Goal: Information Seeking & Learning: Learn about a topic

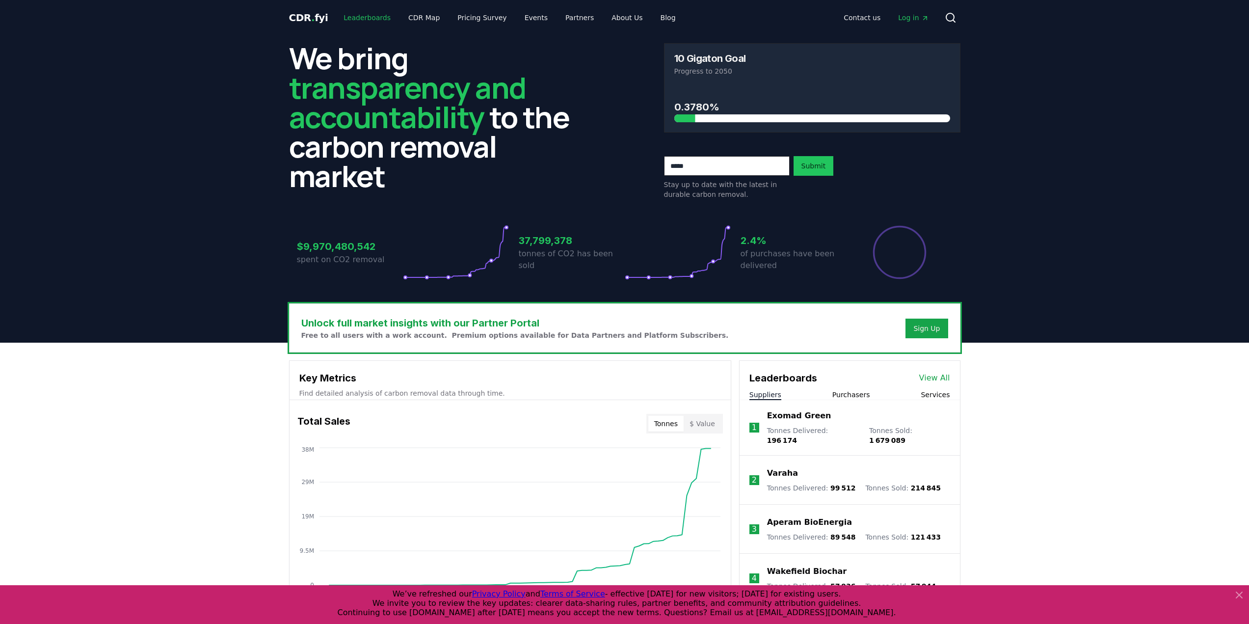
click at [365, 17] on link "Leaderboards" at bounding box center [367, 18] width 63 height 18
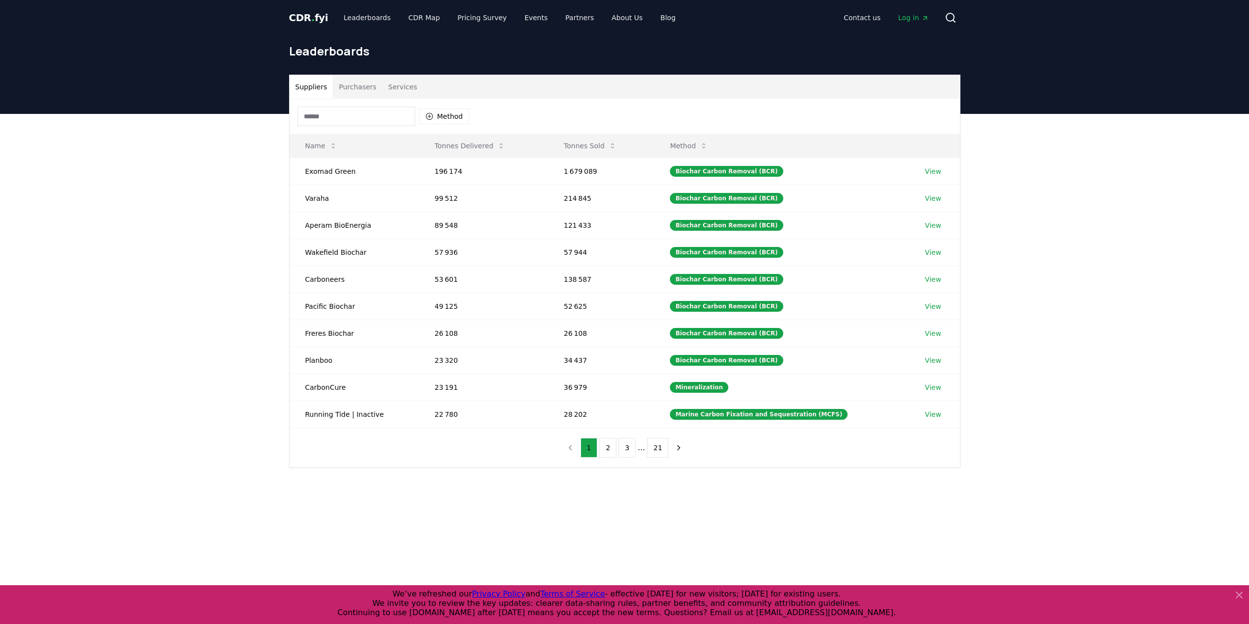
click at [348, 88] on button "Purchasers" at bounding box center [358, 87] width 50 height 24
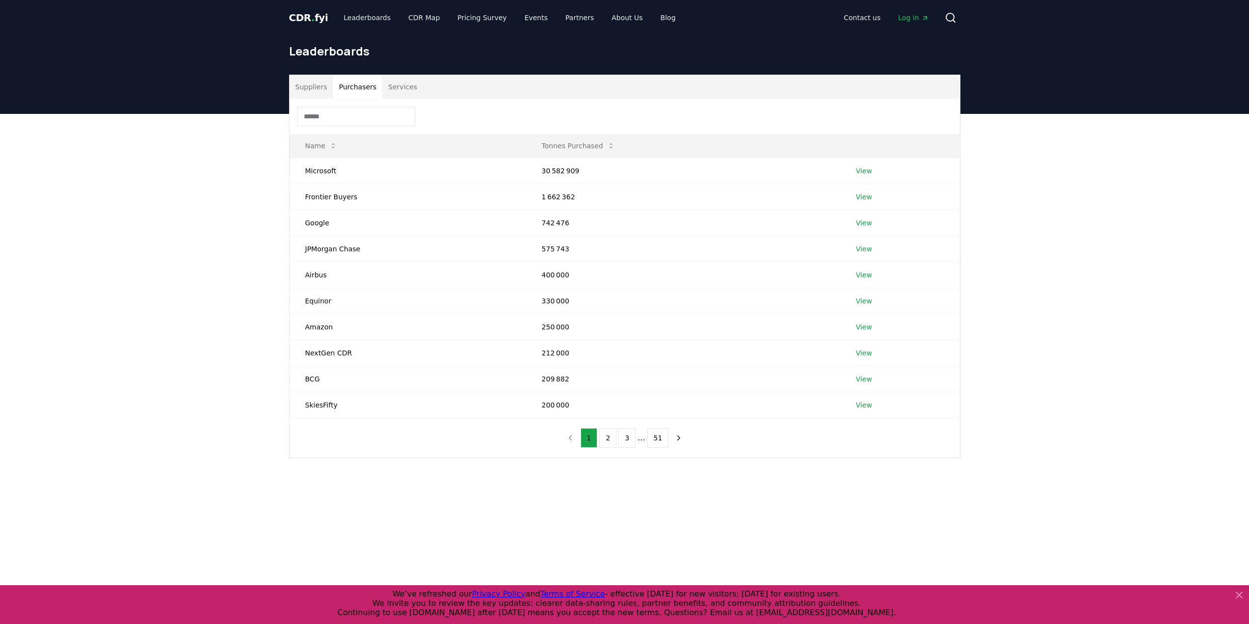
click at [225, 216] on div "Suppliers Purchasers Services Name Tonnes Purchased Microsoft 30 582 909 View F…" at bounding box center [624, 305] width 1249 height 383
drag, startPoint x: 218, startPoint y: 208, endPoint x: 217, endPoint y: 197, distance: 10.8
click at [178, 198] on div "Suppliers Purchasers Services Name Tonnes Purchased Microsoft 30 582 909 View F…" at bounding box center [624, 305] width 1249 height 383
drag, startPoint x: 541, startPoint y: 170, endPoint x: 575, endPoint y: 172, distance: 33.9
click at [575, 172] on td "30 582 909" at bounding box center [683, 171] width 314 height 26
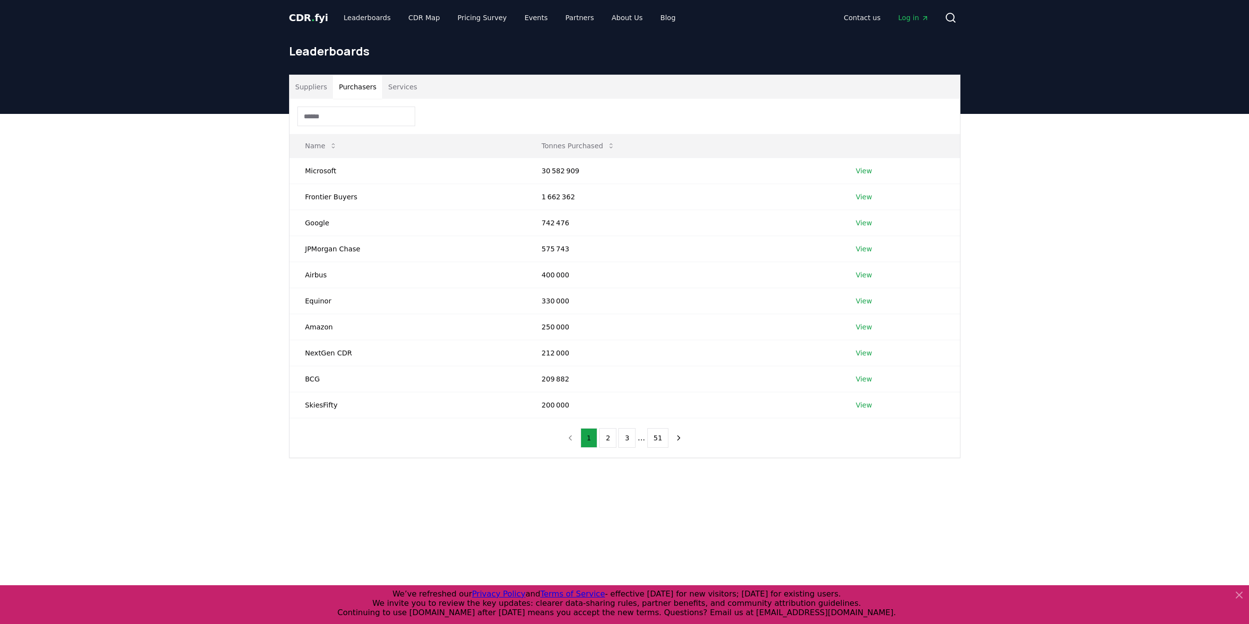
click at [172, 350] on div "Suppliers Purchasers Services Name Tonnes Purchased Microsoft 30 582 909 View F…" at bounding box center [624, 305] width 1249 height 383
drag, startPoint x: 172, startPoint y: 350, endPoint x: 162, endPoint y: 333, distance: 19.2
drag, startPoint x: 162, startPoint y: 333, endPoint x: 153, endPoint y: 335, distance: 8.5
drag, startPoint x: 153, startPoint y: 335, endPoint x: 133, endPoint y: 317, distance: 27.1
click at [133, 317] on div "Suppliers Purchasers Services Name Tonnes Purchased Microsoft 30 582 909 View F…" at bounding box center [624, 305] width 1249 height 383
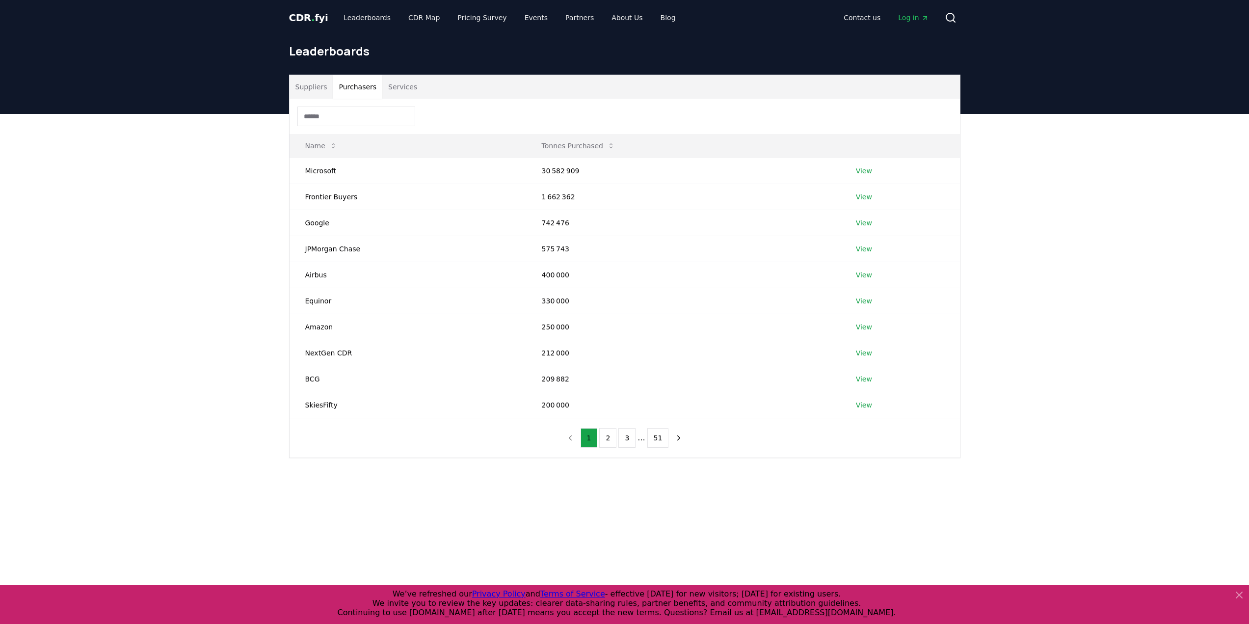
click at [241, 212] on div "Suppliers Purchasers Services Name Tonnes Purchased Microsoft 30 582 909 View F…" at bounding box center [624, 305] width 1249 height 383
drag, startPoint x: 241, startPoint y: 212, endPoint x: 243, endPoint y: 207, distance: 6.2
drag, startPoint x: 243, startPoint y: 207, endPoint x: 233, endPoint y: 201, distance: 11.6
click at [233, 201] on div "Suppliers Purchasers Services Name Tonnes Purchased Microsoft 30 582 909 View F…" at bounding box center [624, 305] width 1249 height 383
click at [260, 209] on div "Suppliers Purchasers Services Name Tonnes Purchased Microsoft 30 582 909 View F…" at bounding box center [624, 305] width 1249 height 383
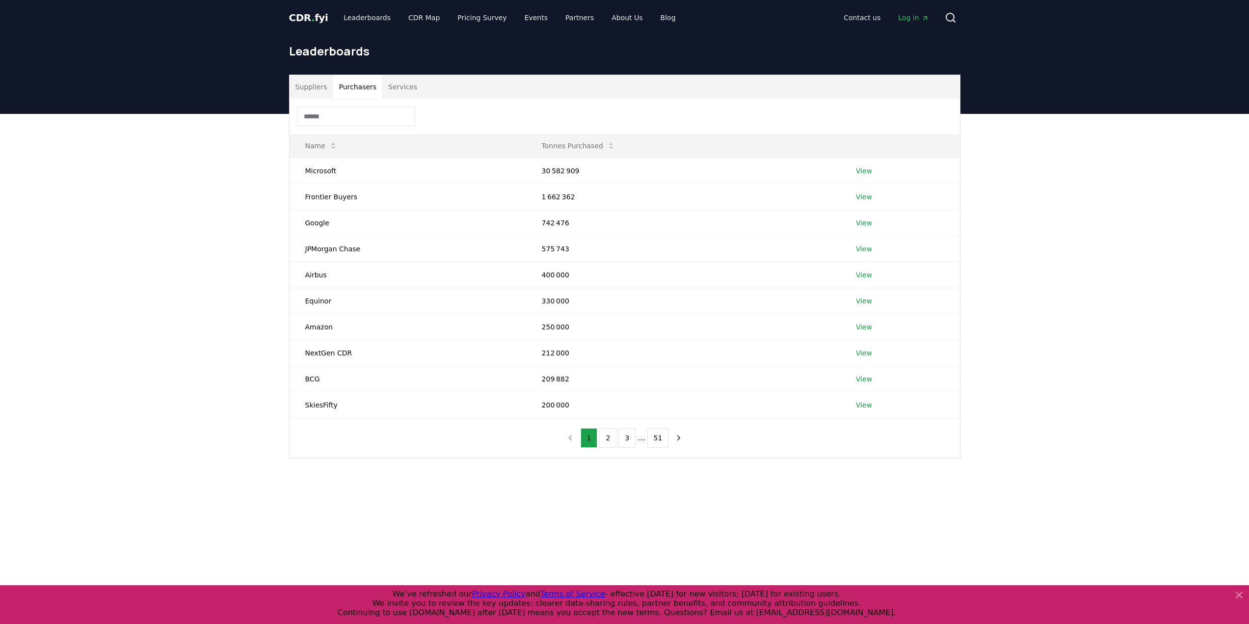
drag, startPoint x: 257, startPoint y: 208, endPoint x: 249, endPoint y: 208, distance: 8.3
click at [249, 208] on div "Suppliers Purchasers Services Name Tonnes Purchased Microsoft 30 582 909 View F…" at bounding box center [624, 305] width 1249 height 383
click at [259, 210] on div "Suppliers Purchasers Services Name Tonnes Purchased Microsoft 30 582 909 View F…" at bounding box center [624, 305] width 1249 height 383
click at [257, 210] on div "Suppliers Purchasers Services Name Tonnes Purchased Microsoft 30 582 909 View F…" at bounding box center [624, 305] width 1249 height 383
drag, startPoint x: 254, startPoint y: 210, endPoint x: 248, endPoint y: 211, distance: 6.5
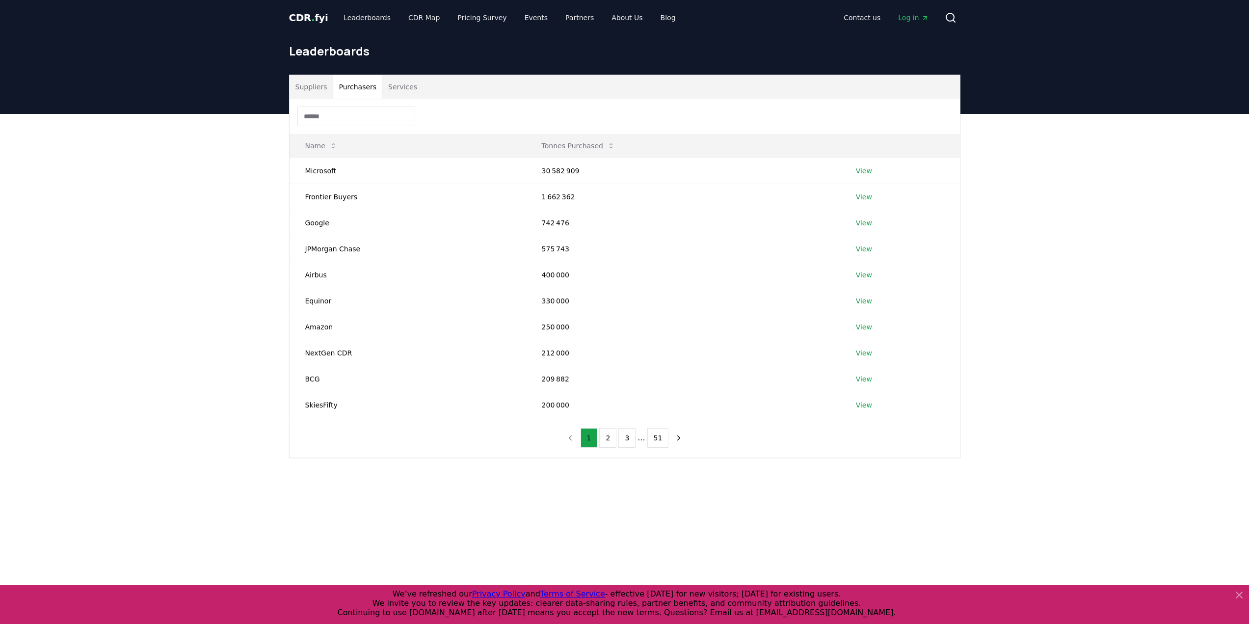
click at [248, 211] on div "Suppliers Purchasers Services Name Tonnes Purchased Microsoft 30 582 909 View F…" at bounding box center [624, 305] width 1249 height 383
drag, startPoint x: 254, startPoint y: 211, endPoint x: 248, endPoint y: 211, distance: 5.9
click at [248, 211] on div "Suppliers Purchasers Services Name Tonnes Purchased Microsoft 30 582 909 View F…" at bounding box center [624, 305] width 1249 height 383
click at [250, 211] on div "Suppliers Purchasers Services Name Tonnes Purchased Microsoft 30 582 909 View F…" at bounding box center [624, 305] width 1249 height 383
click at [243, 213] on div "Suppliers Purchasers Services Name Tonnes Purchased Microsoft 30 582 909 View F…" at bounding box center [624, 305] width 1249 height 383
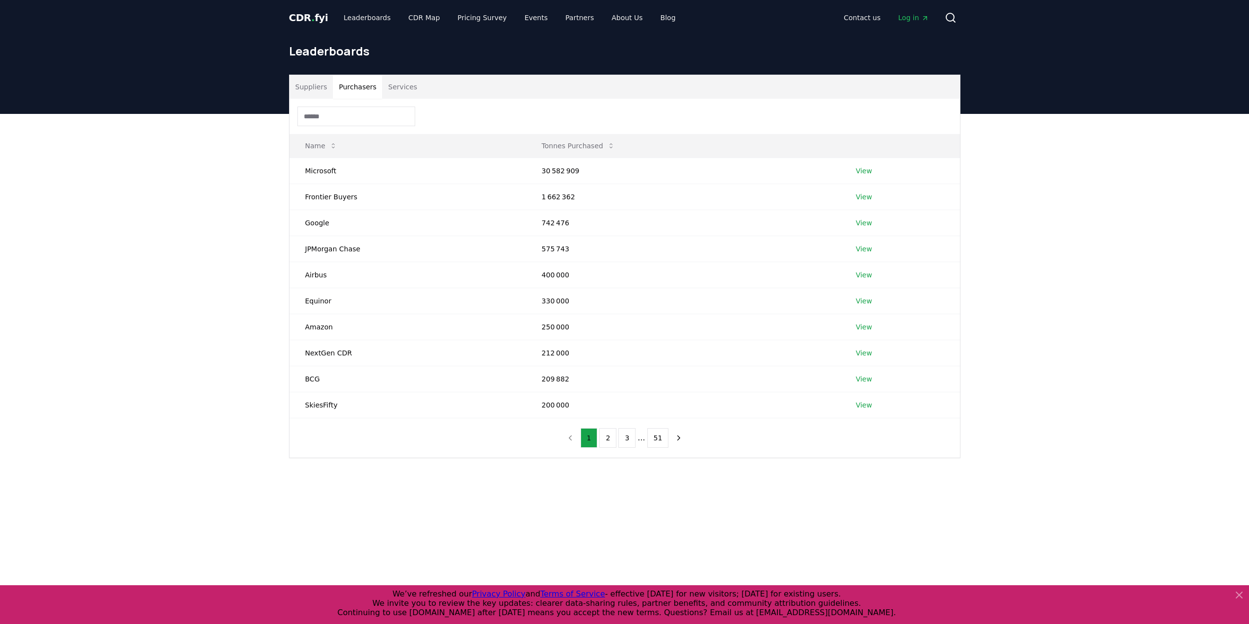
drag, startPoint x: 245, startPoint y: 212, endPoint x: 239, endPoint y: 211, distance: 6.5
drag, startPoint x: 239, startPoint y: 211, endPoint x: 230, endPoint y: 210, distance: 9.3
click at [230, 210] on div "Suppliers Purchasers Services Name Tonnes Purchased Microsoft 30 582 909 View F…" at bounding box center [624, 305] width 1249 height 383
drag, startPoint x: 247, startPoint y: 209, endPoint x: 240, endPoint y: 206, distance: 7.8
drag, startPoint x: 240, startPoint y: 206, endPoint x: 234, endPoint y: 203, distance: 7.2
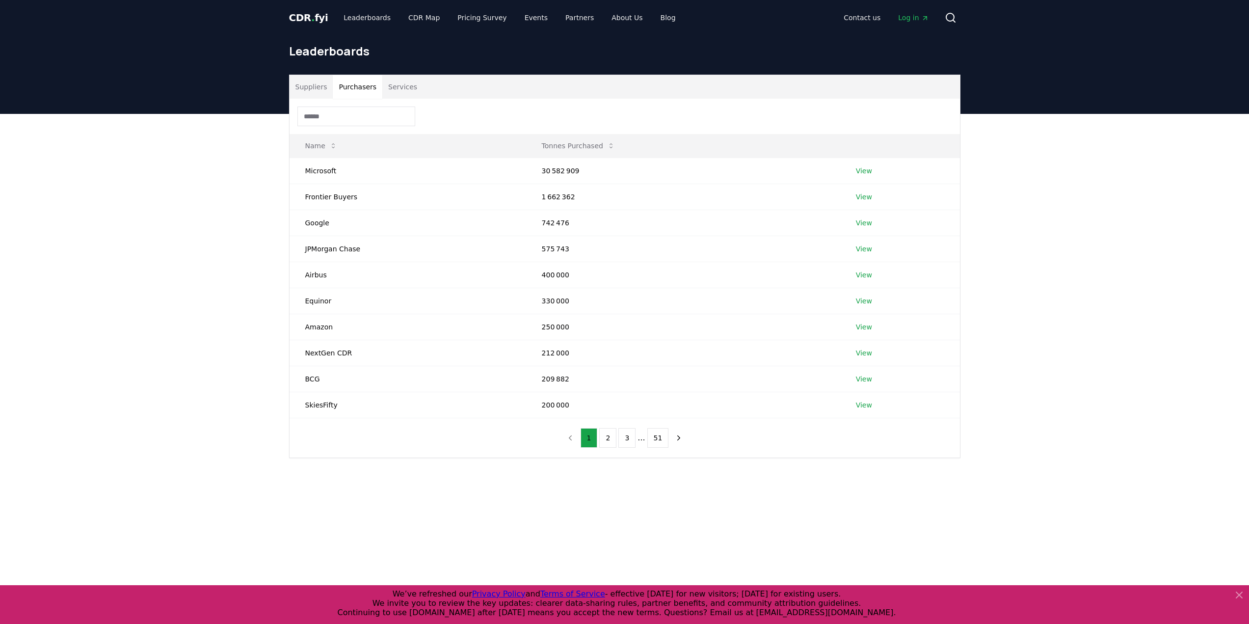
click at [234, 203] on div "Suppliers Purchasers Services Name Tonnes Purchased Microsoft 30 582 909 View F…" at bounding box center [624, 305] width 1249 height 383
click at [230, 215] on div "Suppliers Purchasers Services Name Tonnes Purchased Microsoft 30 582 909 View F…" at bounding box center [624, 305] width 1249 height 383
drag, startPoint x: 229, startPoint y: 212, endPoint x: 220, endPoint y: 197, distance: 16.5
click at [262, 184] on div "Suppliers Purchasers Services Name Tonnes Purchased Microsoft 30 582 909 View F…" at bounding box center [624, 305] width 1249 height 383
click at [254, 181] on div "Suppliers Purchasers Services Name Tonnes Purchased Microsoft 30 582 909 View F…" at bounding box center [624, 305] width 1249 height 383
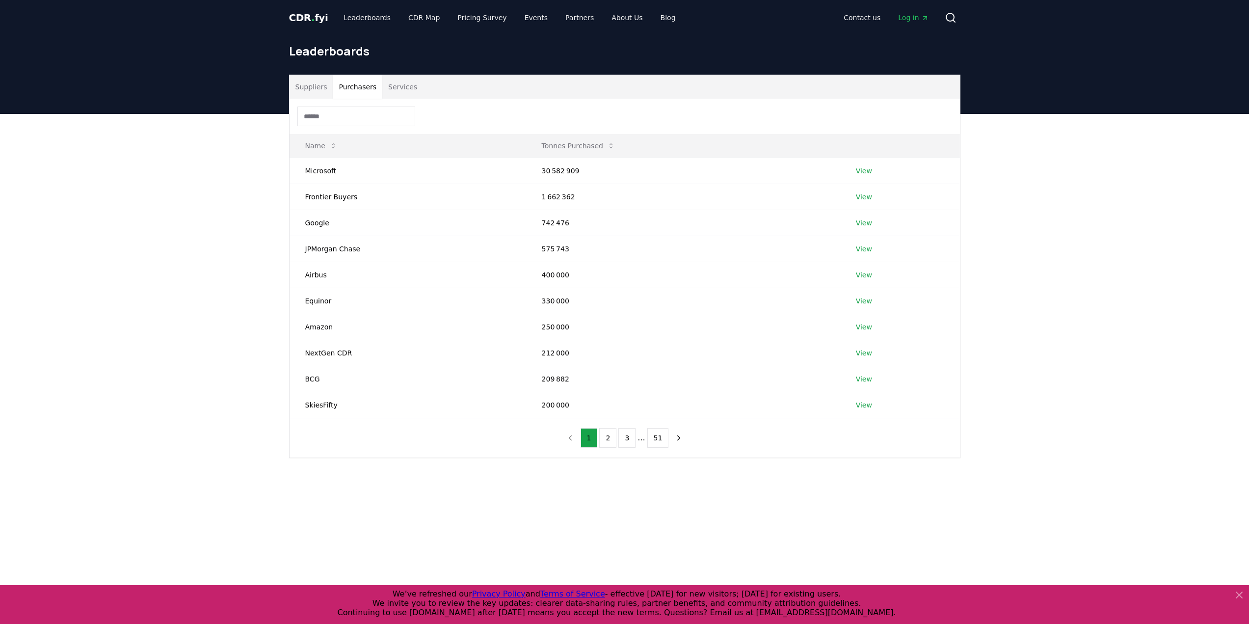
drag, startPoint x: 262, startPoint y: 183, endPoint x: 253, endPoint y: 178, distance: 10.8
click at [253, 178] on div "Suppliers Purchasers Services Name Tonnes Purchased Microsoft 30 582 909 View F…" at bounding box center [624, 305] width 1249 height 383
drag, startPoint x: 263, startPoint y: 181, endPoint x: 257, endPoint y: 181, distance: 5.4
drag, startPoint x: 257, startPoint y: 181, endPoint x: 253, endPoint y: 178, distance: 5.1
click at [253, 178] on div "Suppliers Purchasers Services Name Tonnes Purchased Microsoft 30 582 909 View F…" at bounding box center [624, 305] width 1249 height 383
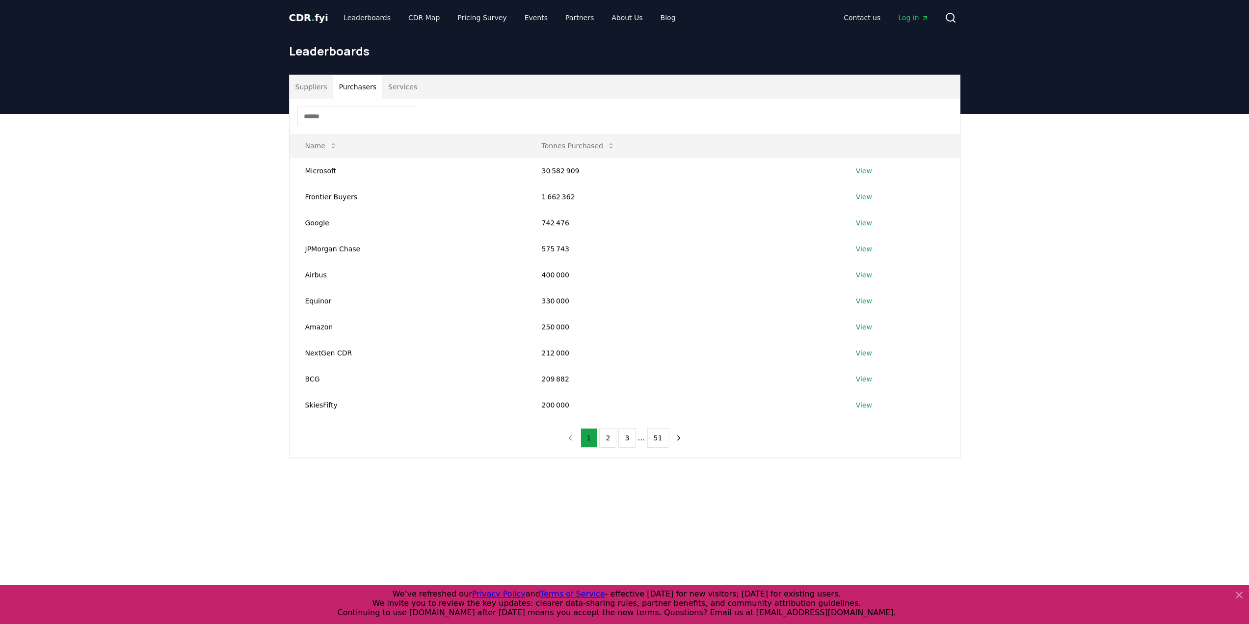
drag, startPoint x: 202, startPoint y: 149, endPoint x: 166, endPoint y: 90, distance: 68.5
drag, startPoint x: 166, startPoint y: 90, endPoint x: 154, endPoint y: 88, distance: 12.9
drag, startPoint x: 154, startPoint y: 88, endPoint x: 148, endPoint y: 87, distance: 5.5
click at [148, 87] on header "Leaderboards" at bounding box center [624, 74] width 1249 height 79
drag, startPoint x: 174, startPoint y: 100, endPoint x: 163, endPoint y: 98, distance: 11.6
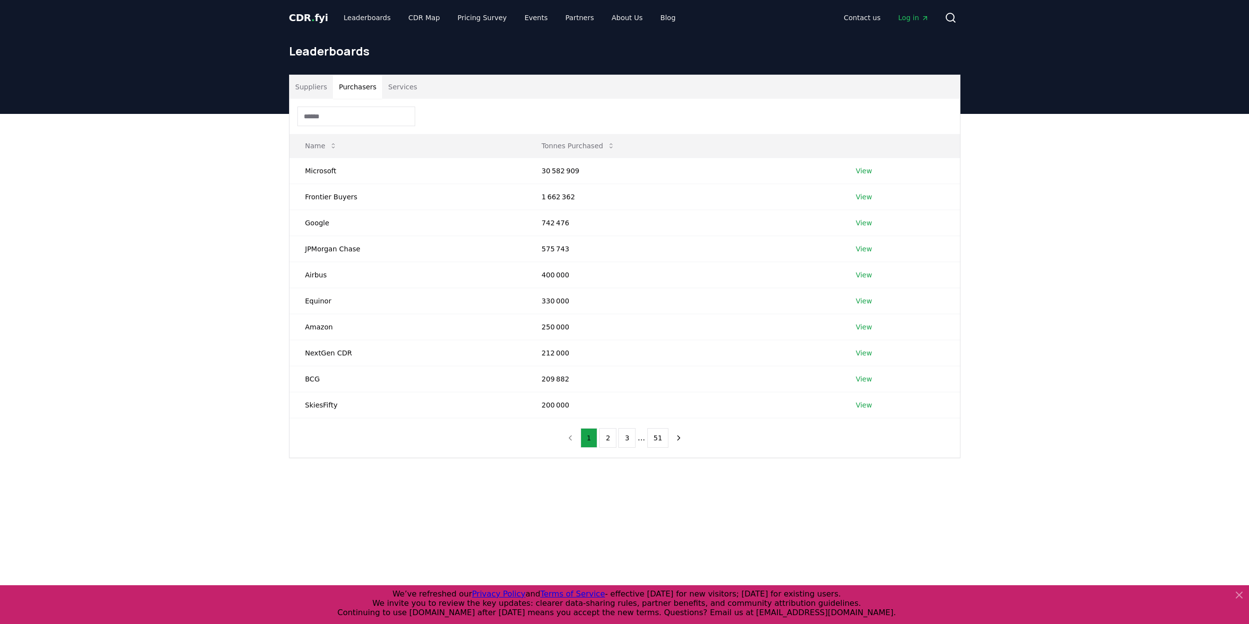
drag, startPoint x: 159, startPoint y: 98, endPoint x: 152, endPoint y: 98, distance: 6.9
click at [152, 98] on header "Leaderboards" at bounding box center [624, 74] width 1249 height 79
click at [187, 99] on header "Leaderboards" at bounding box center [624, 74] width 1249 height 79
click at [180, 96] on header "Leaderboards" at bounding box center [624, 74] width 1249 height 79
click at [202, 96] on header "Leaderboards" at bounding box center [624, 74] width 1249 height 79
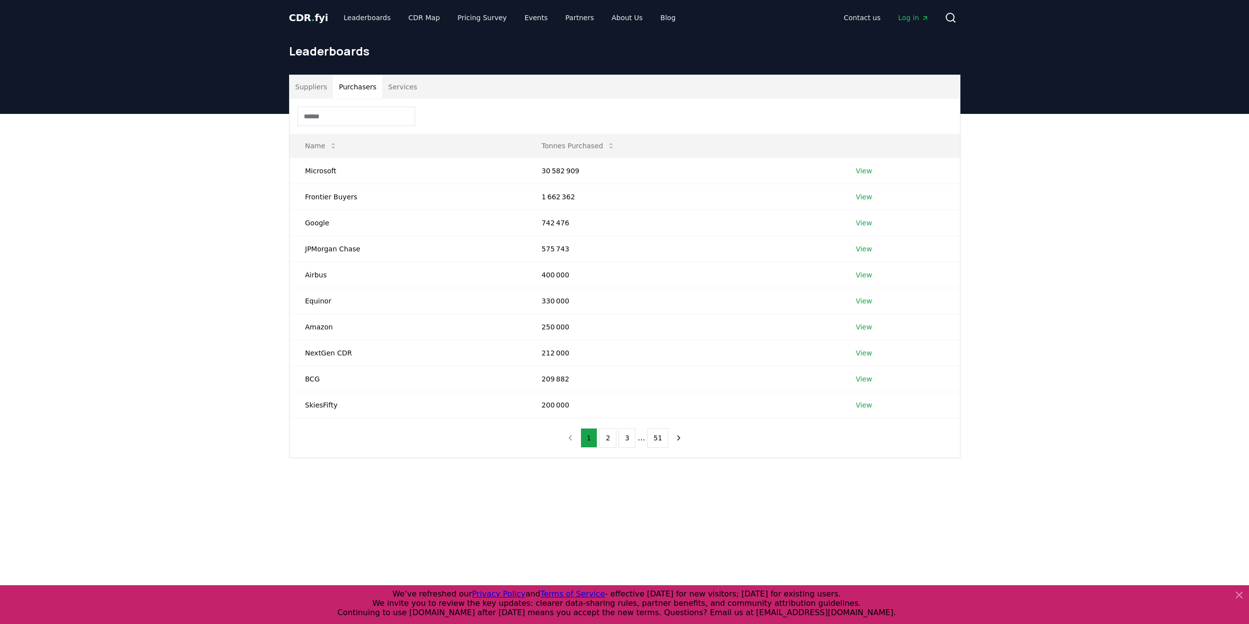
drag, startPoint x: 199, startPoint y: 96, endPoint x: 187, endPoint y: 96, distance: 11.8
click at [187, 96] on header "Leaderboards" at bounding box center [624, 74] width 1249 height 79
click at [238, 97] on header "Leaderboards" at bounding box center [624, 74] width 1249 height 79
drag, startPoint x: 236, startPoint y: 95, endPoint x: 229, endPoint y: 95, distance: 6.4
click at [229, 95] on header "Leaderboards" at bounding box center [624, 74] width 1249 height 79
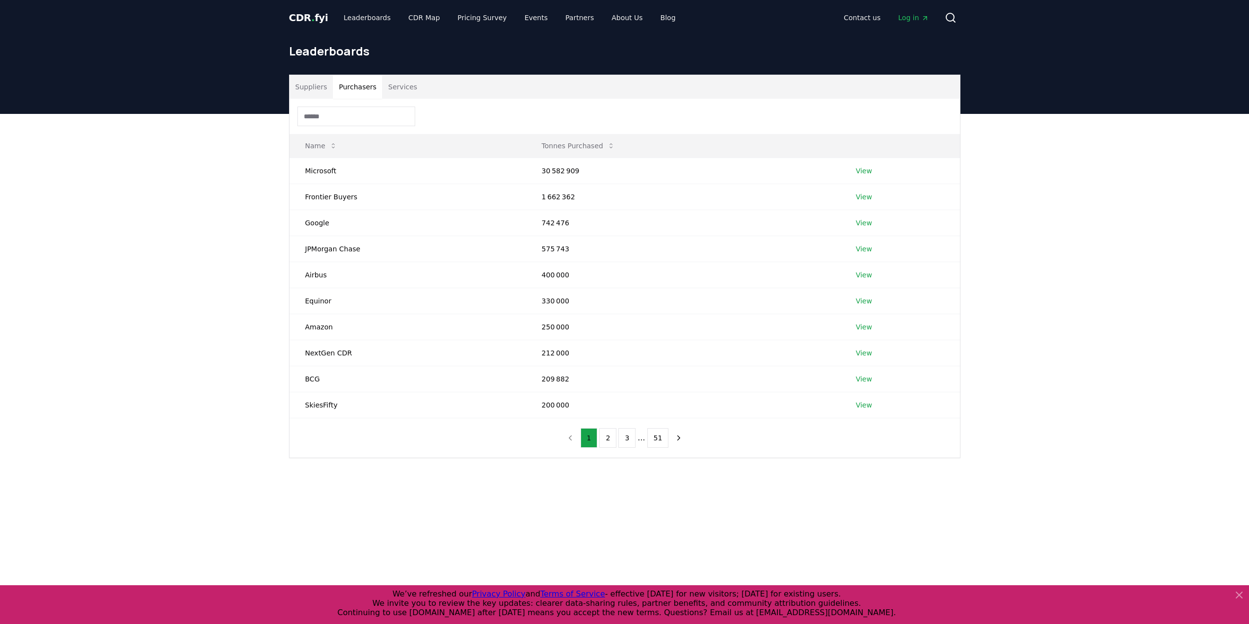
click at [247, 97] on header "Leaderboards" at bounding box center [624, 74] width 1249 height 79
drag, startPoint x: 246, startPoint y: 97, endPoint x: 240, endPoint y: 97, distance: 5.9
click at [232, 94] on header "Leaderboards" at bounding box center [624, 74] width 1249 height 79
click at [181, 190] on div "Suppliers Purchasers Services Name Tonnes Purchased Microsoft 30 582 909 View F…" at bounding box center [624, 305] width 1249 height 383
drag, startPoint x: 180, startPoint y: 188, endPoint x: 149, endPoint y: 170, distance: 36.0
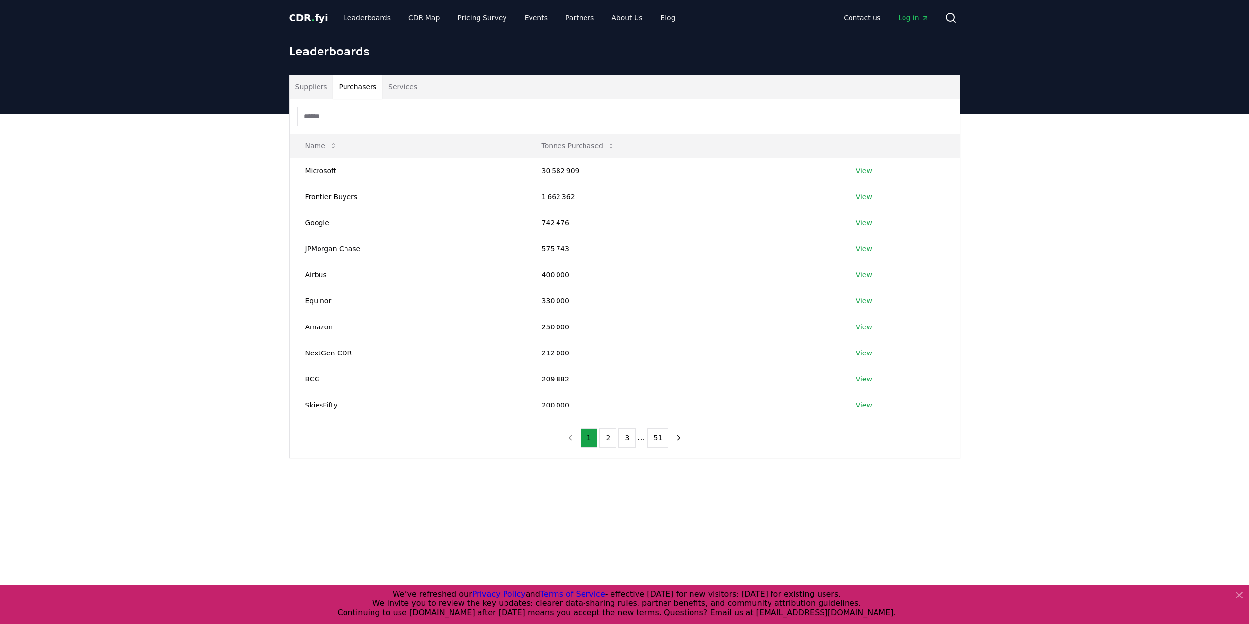
click at [145, 168] on div "Suppliers Purchasers Services Name Tonnes Purchased Microsoft 30 582 909 View F…" at bounding box center [624, 305] width 1249 height 383
click at [101, 178] on div "Suppliers Purchasers Services Name Tonnes Purchased Microsoft 30 582 909 View F…" at bounding box center [624, 305] width 1249 height 383
